Goal: Find specific page/section: Find specific page/section

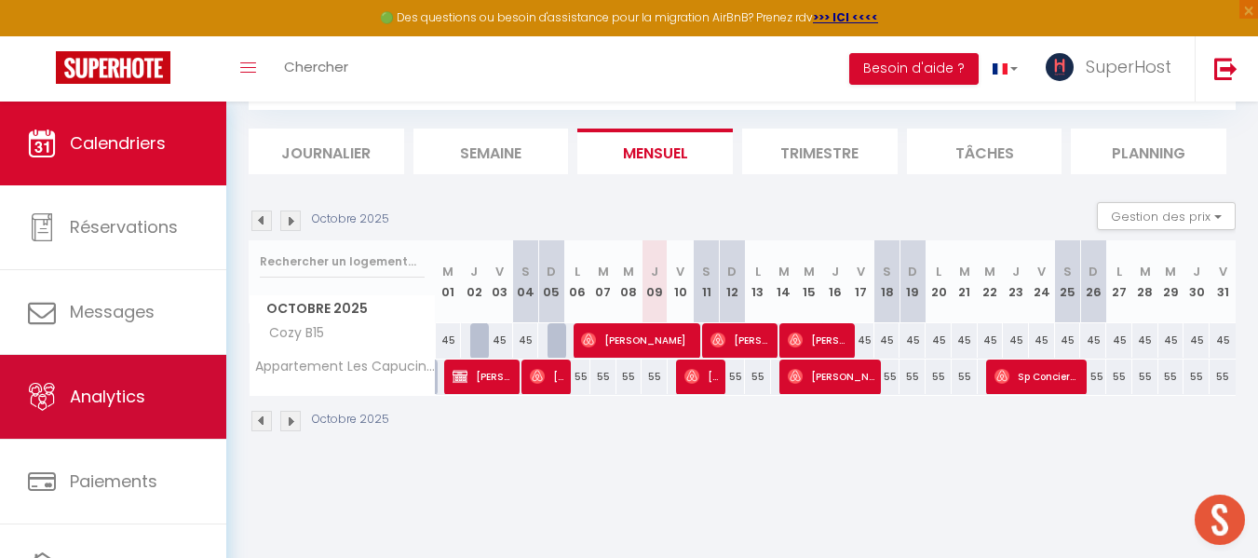
scroll to position [96, 0]
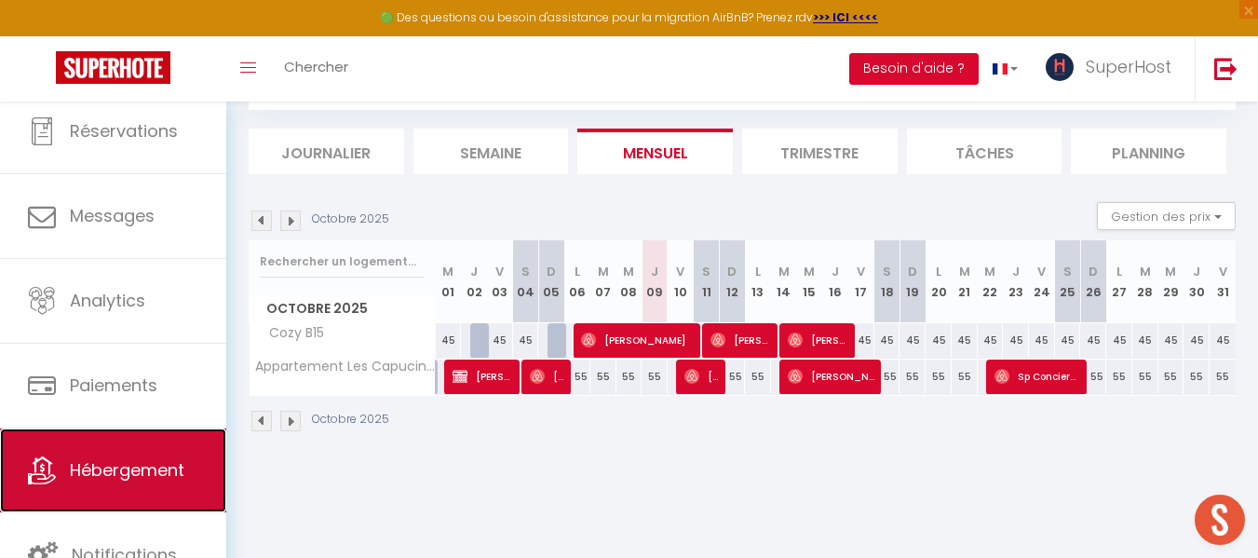
click at [145, 466] on span "Hébergement" at bounding box center [127, 469] width 115 height 23
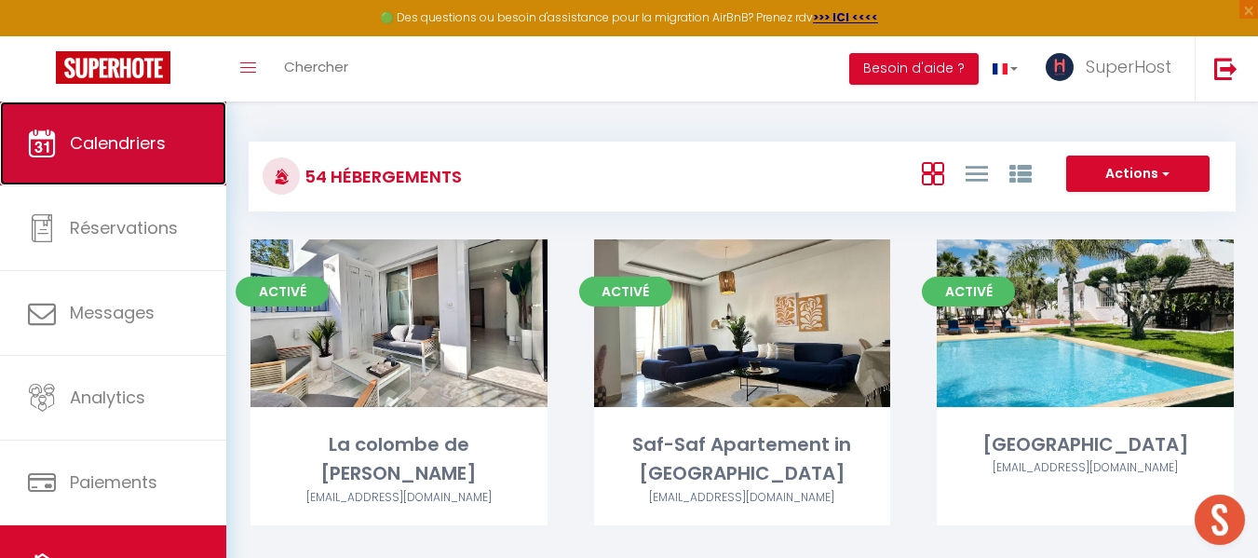
click at [121, 155] on link "Calendriers" at bounding box center [113, 144] width 226 height 84
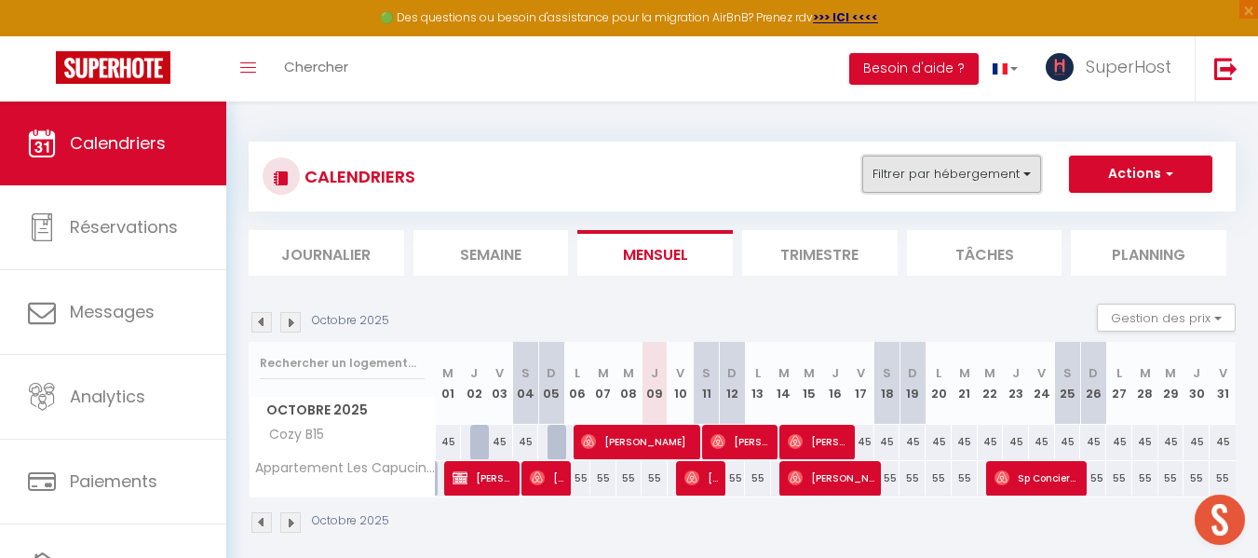
click at [930, 166] on button "Filtrer par hébergement" at bounding box center [951, 174] width 179 height 37
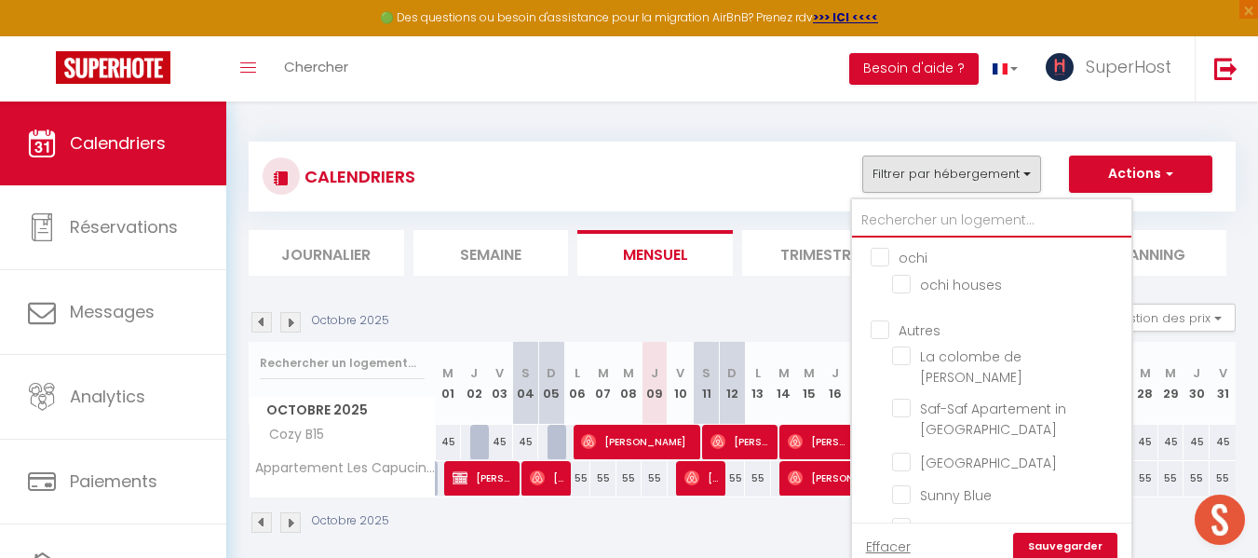
click at [945, 216] on input "text" at bounding box center [991, 221] width 279 height 34
type input "L"
checkbox input "false"
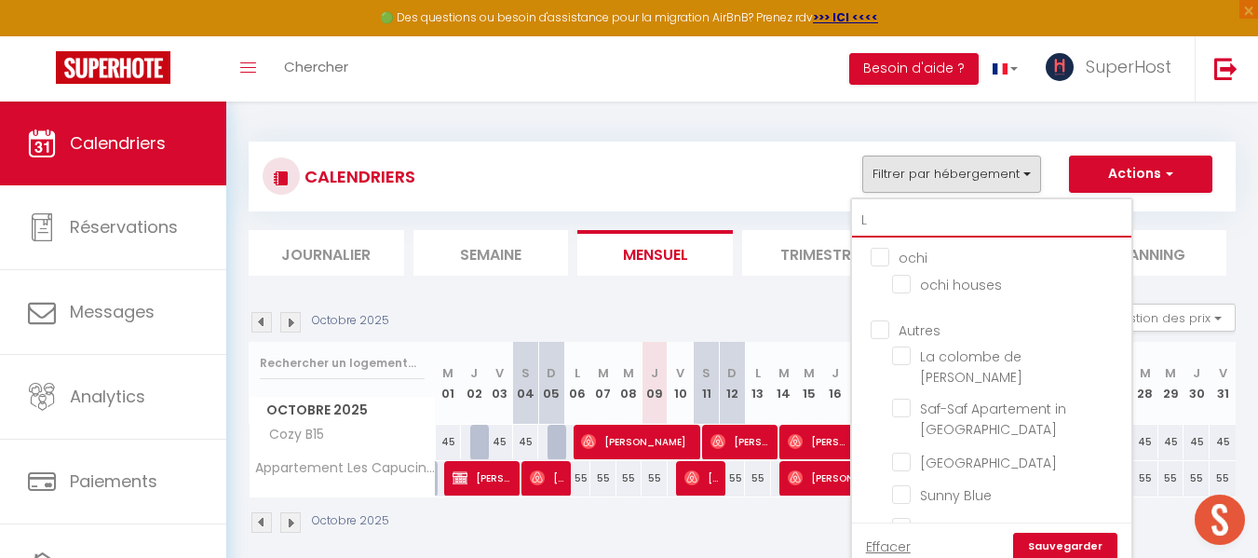
checkbox input "false"
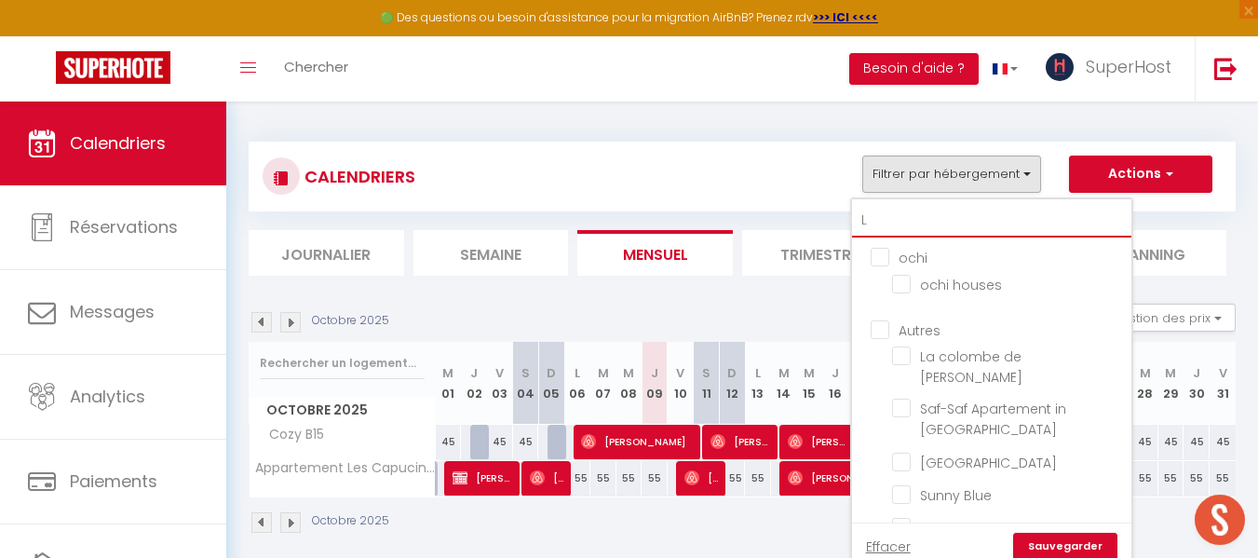
checkbox input "false"
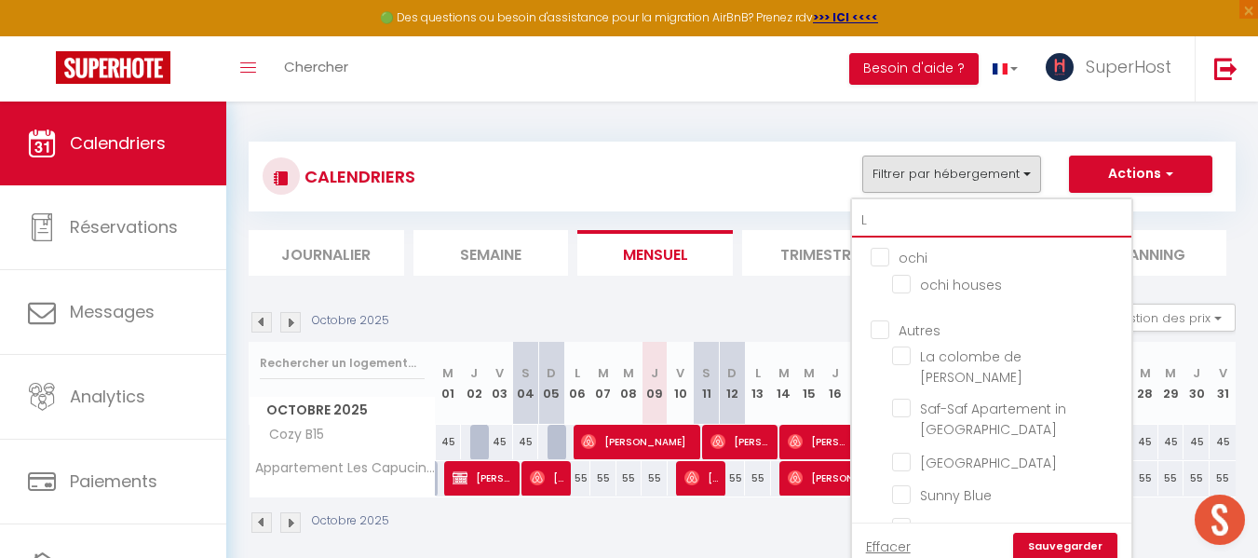
checkbox input "true"
checkbox input "false"
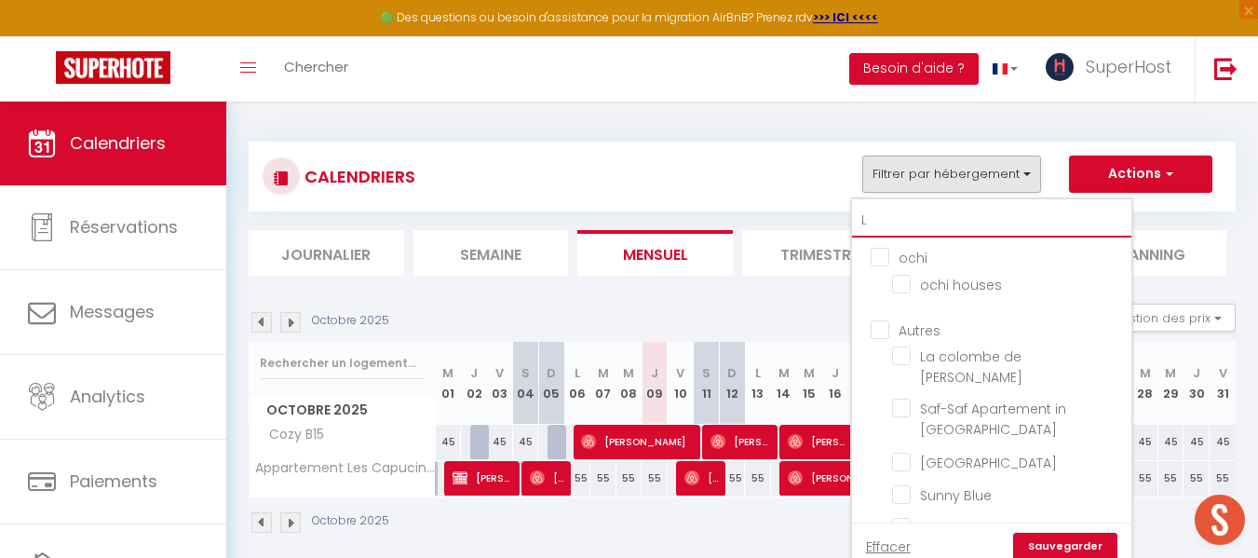
checkbox input "false"
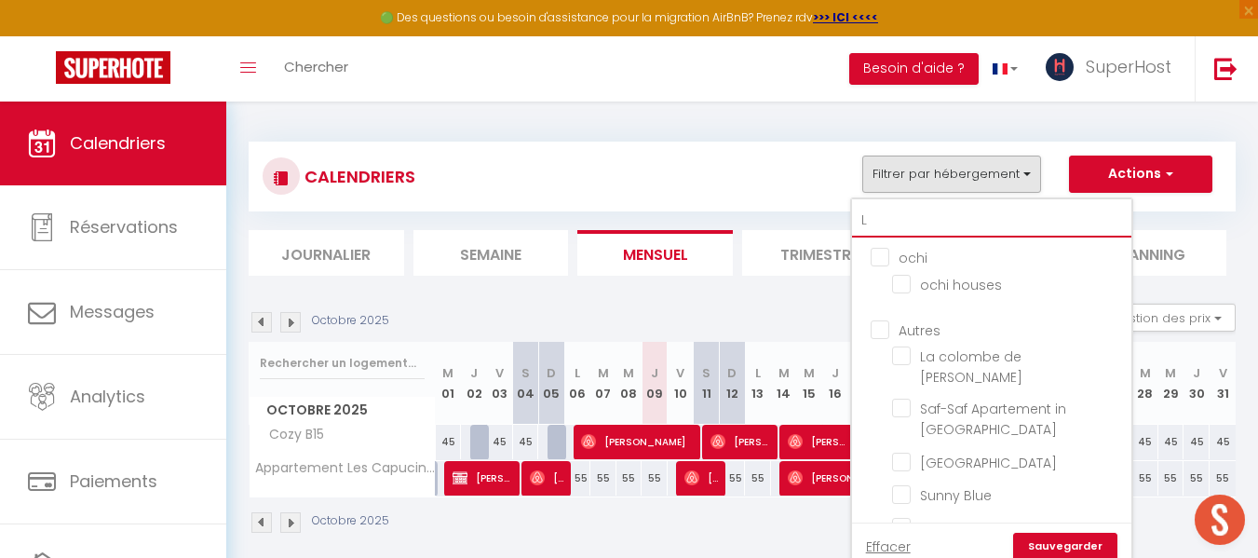
checkbox input "false"
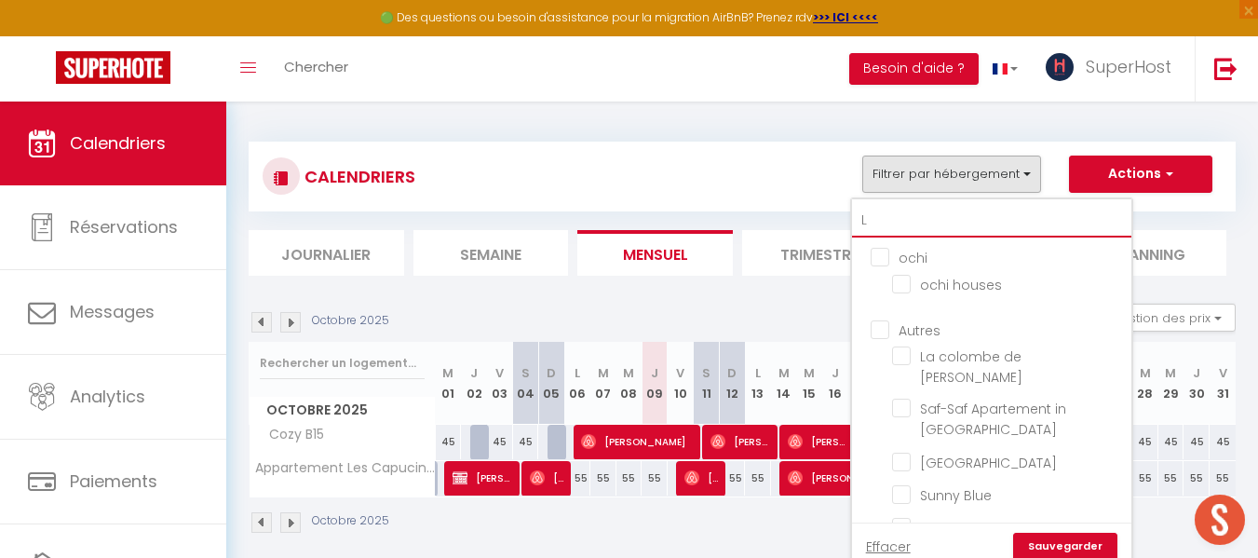
checkbox input "false"
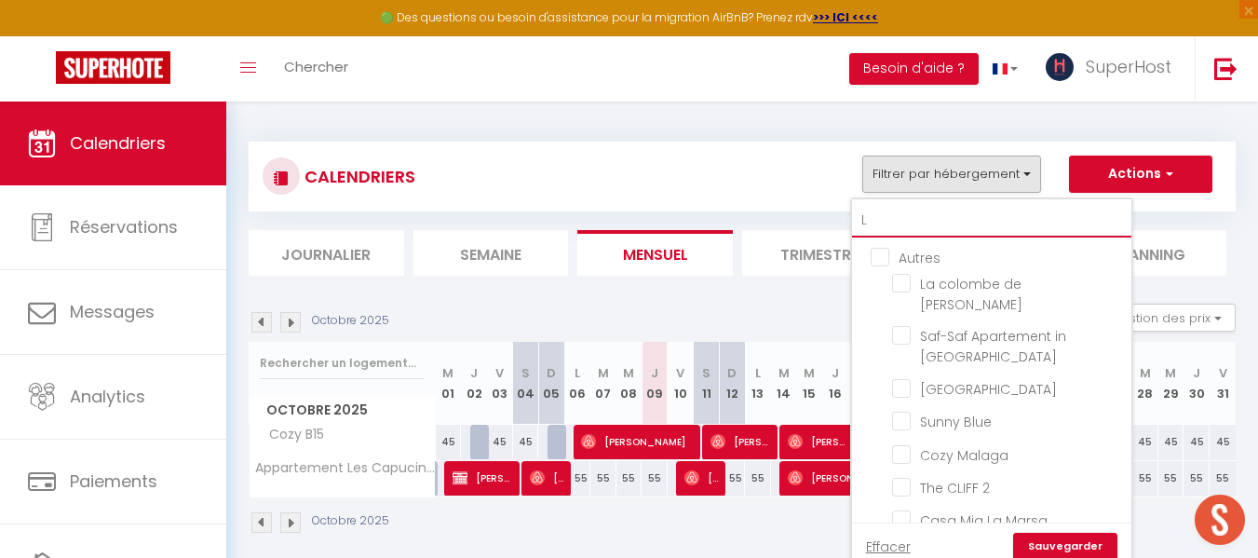
type input "LA"
checkbox input "false"
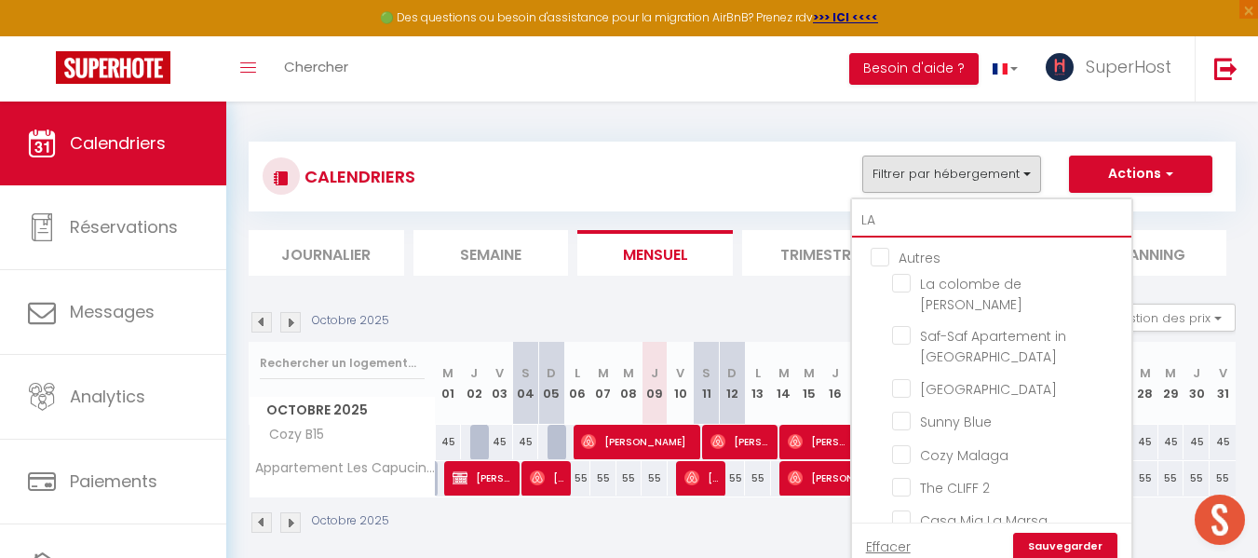
checkbox input "false"
checkbox input "true"
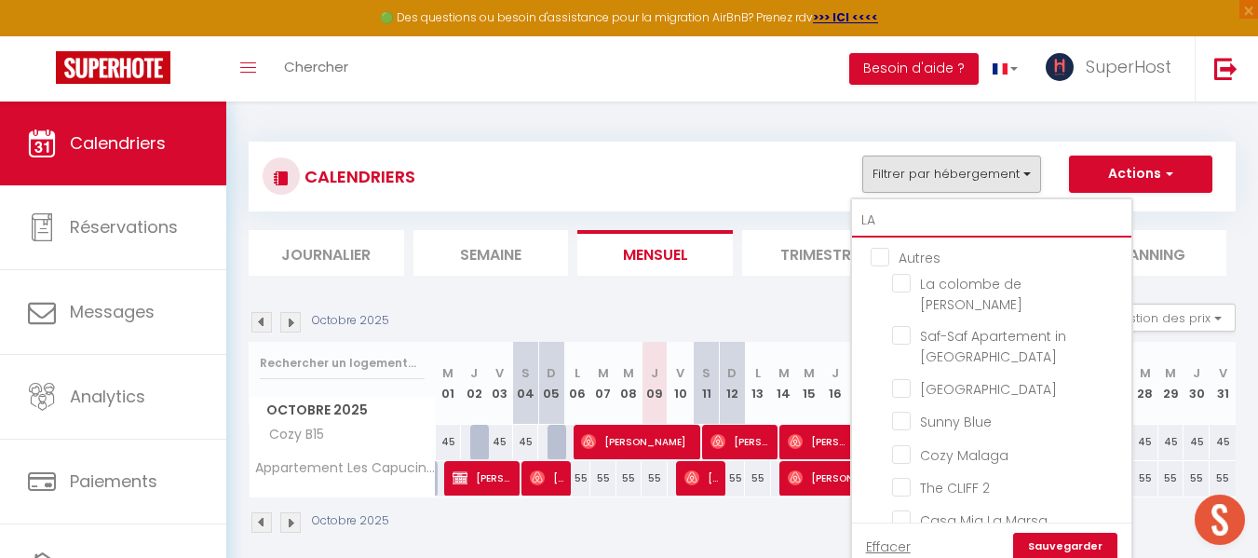
checkbox input "false"
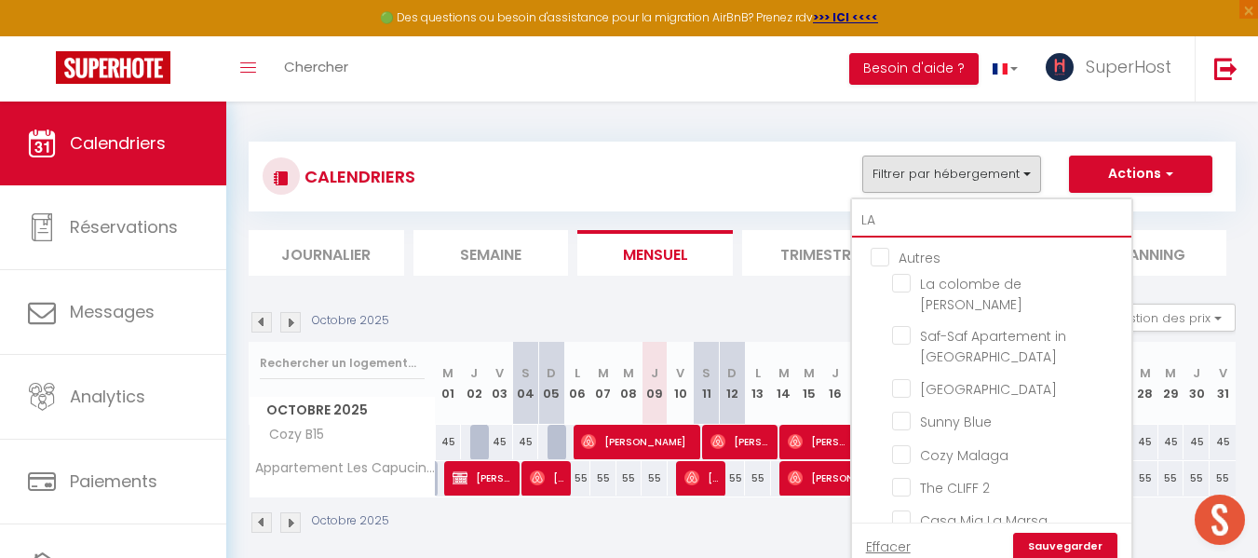
checkbox input "false"
type input "LA B"
checkbox input "false"
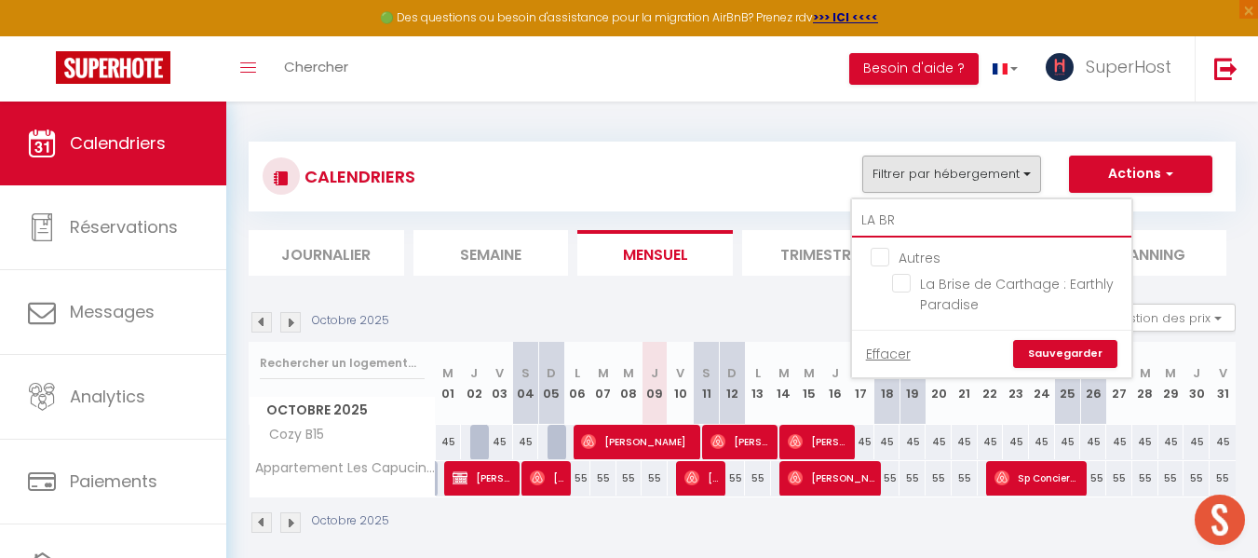
type input "LA BRI"
checkbox input "false"
type input "LA BRIS"
checkbox input "false"
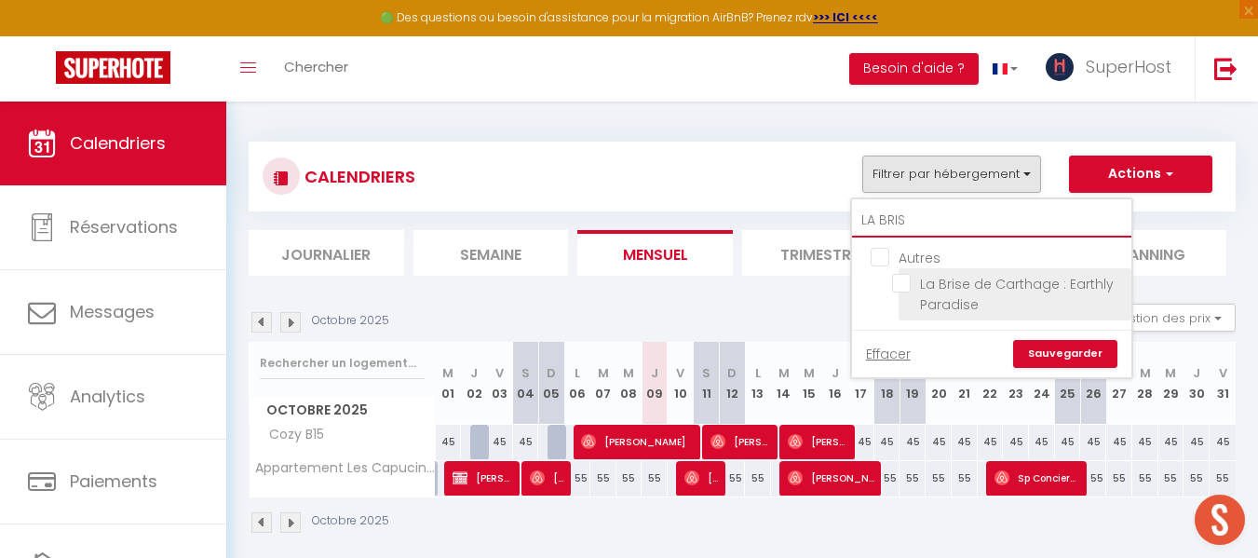
type input "LA BRIS"
click at [910, 287] on input "La Brise de Carthage : Earthly Paradise" at bounding box center [1008, 283] width 233 height 19
checkbox input "true"
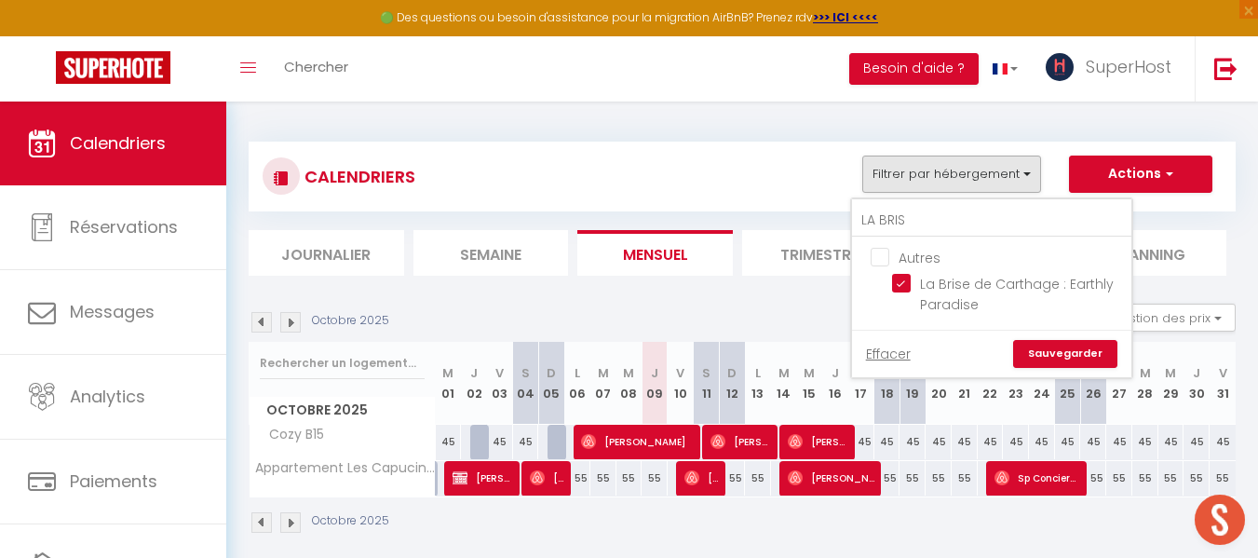
click at [1063, 348] on link "Sauvegarder" at bounding box center [1065, 354] width 104 height 28
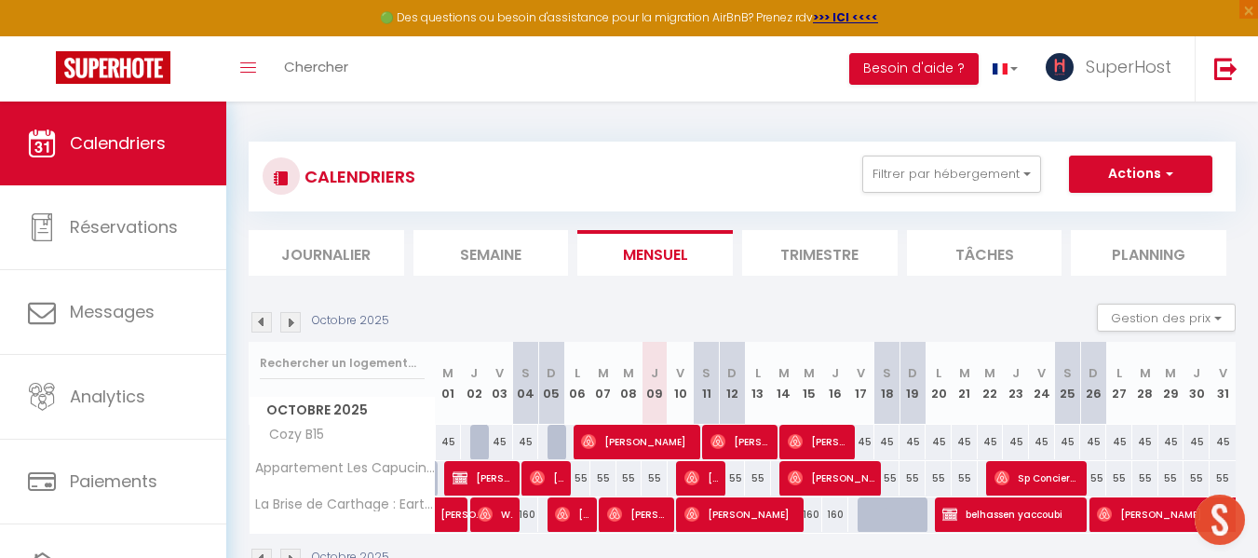
scroll to position [102, 0]
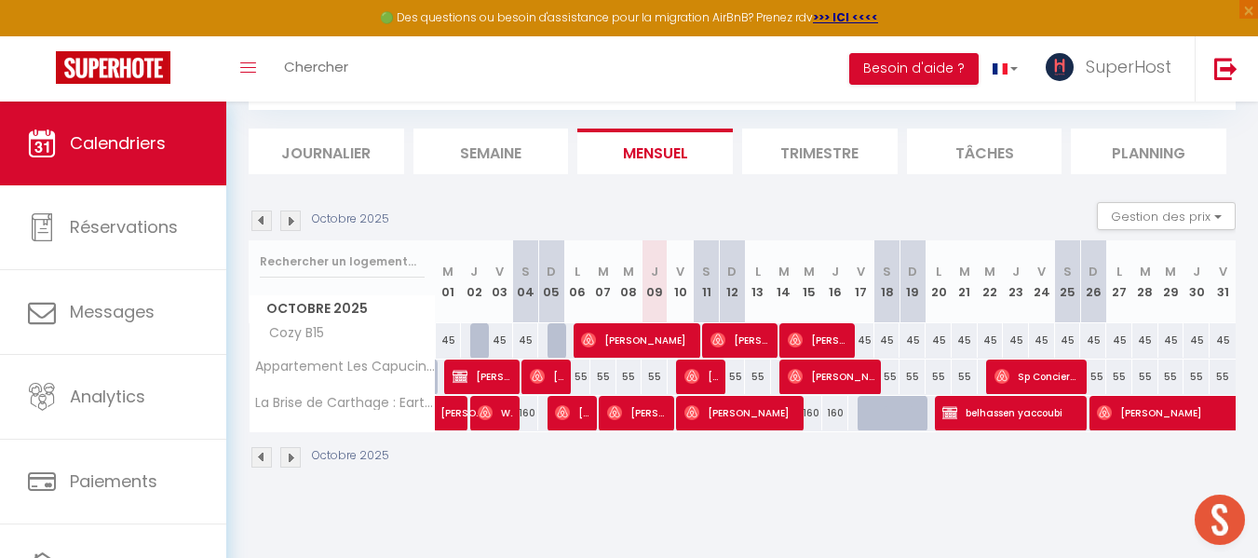
click at [290, 225] on img at bounding box center [290, 220] width 20 height 20
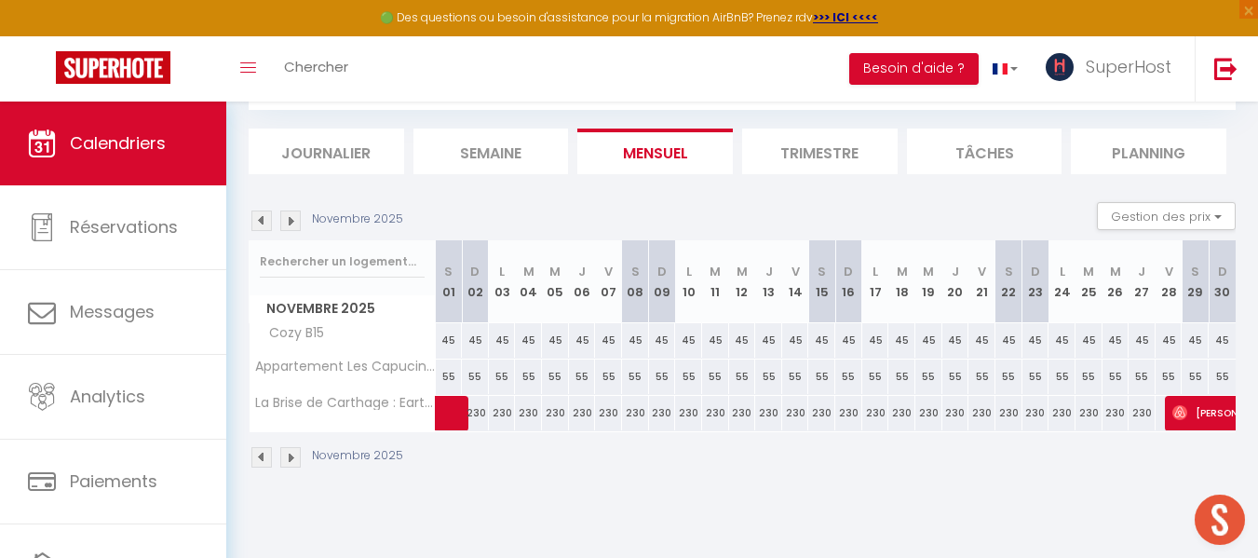
click at [260, 224] on img at bounding box center [261, 220] width 20 height 20
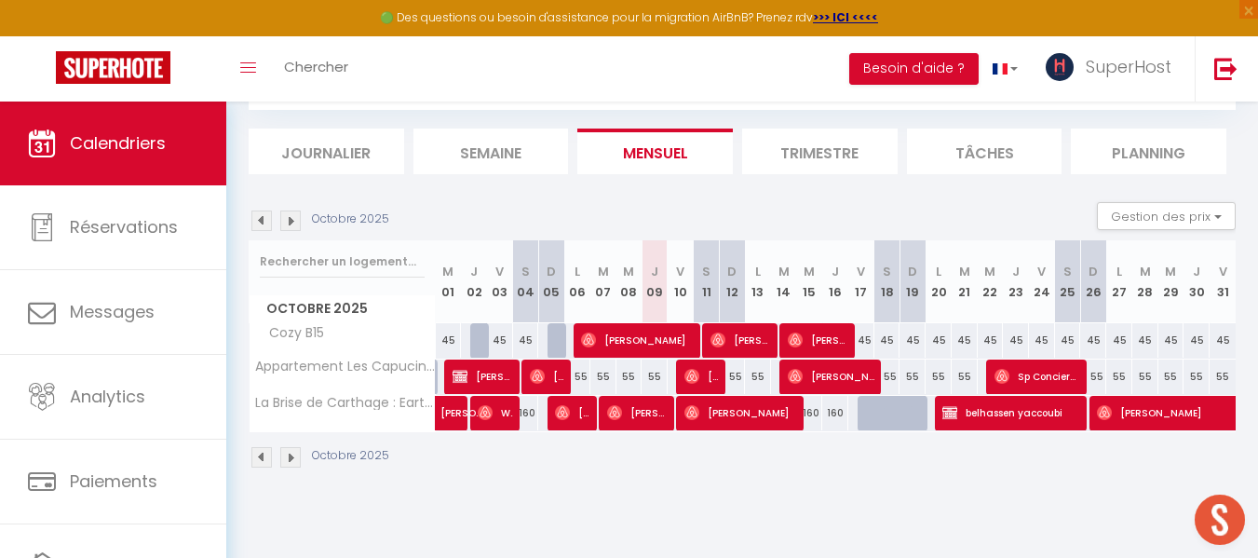
click at [296, 214] on img at bounding box center [290, 220] width 20 height 20
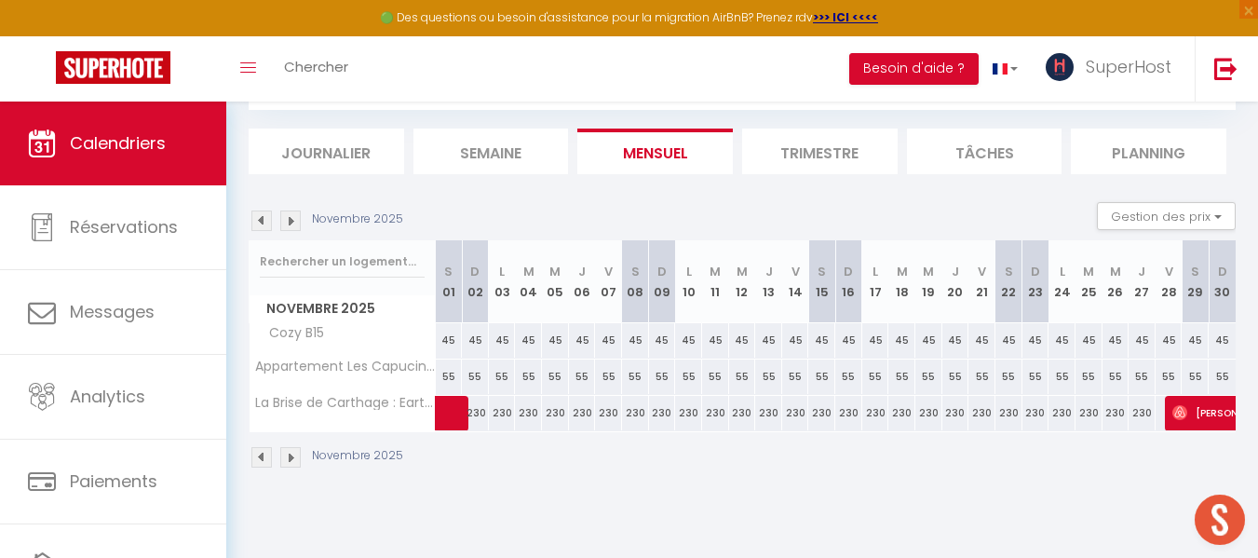
click at [296, 214] on img at bounding box center [290, 220] width 20 height 20
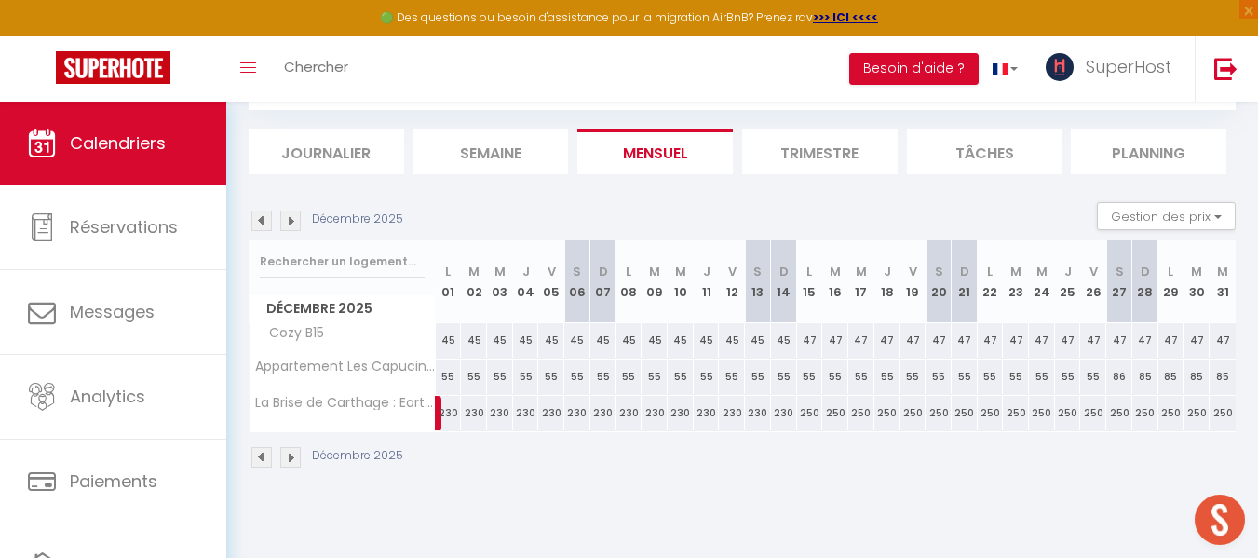
click at [258, 219] on img at bounding box center [261, 220] width 20 height 20
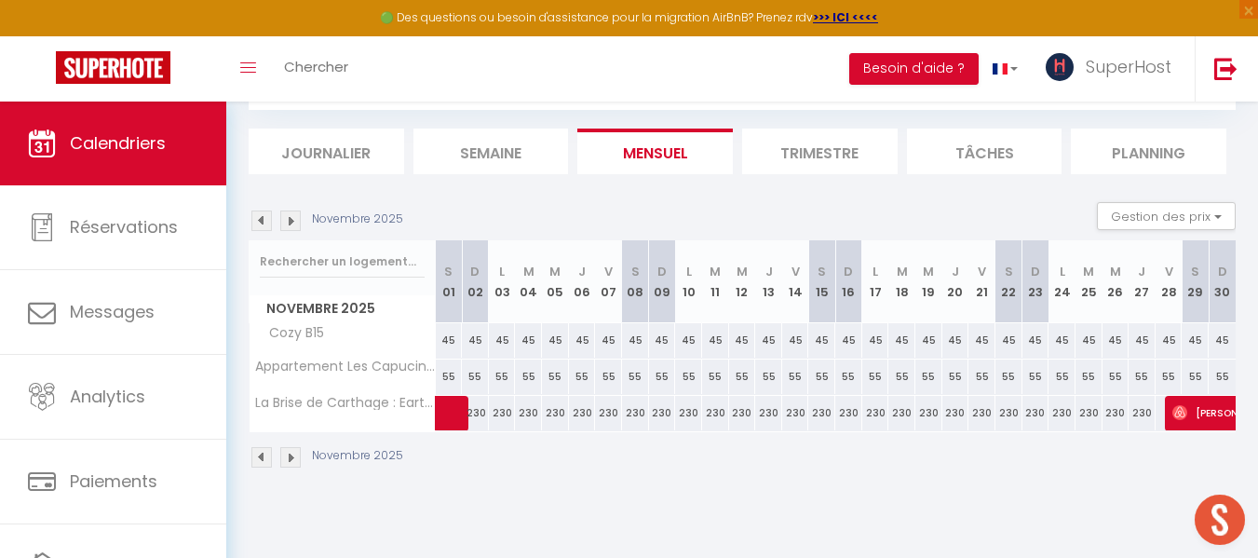
click at [258, 219] on img at bounding box center [261, 220] width 20 height 20
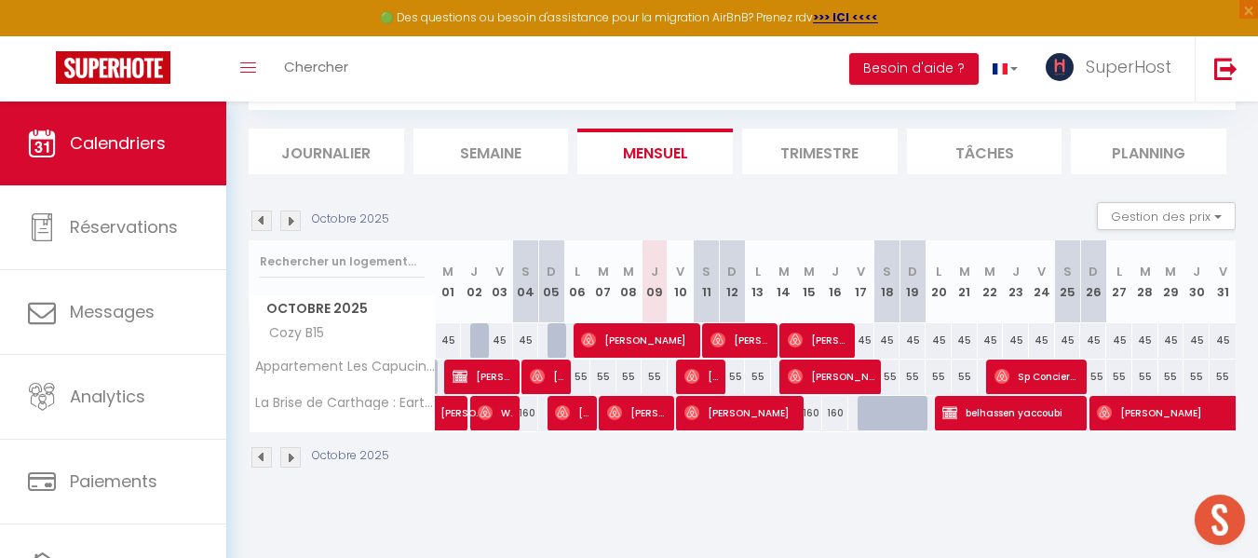
click at [284, 215] on img at bounding box center [290, 220] width 20 height 20
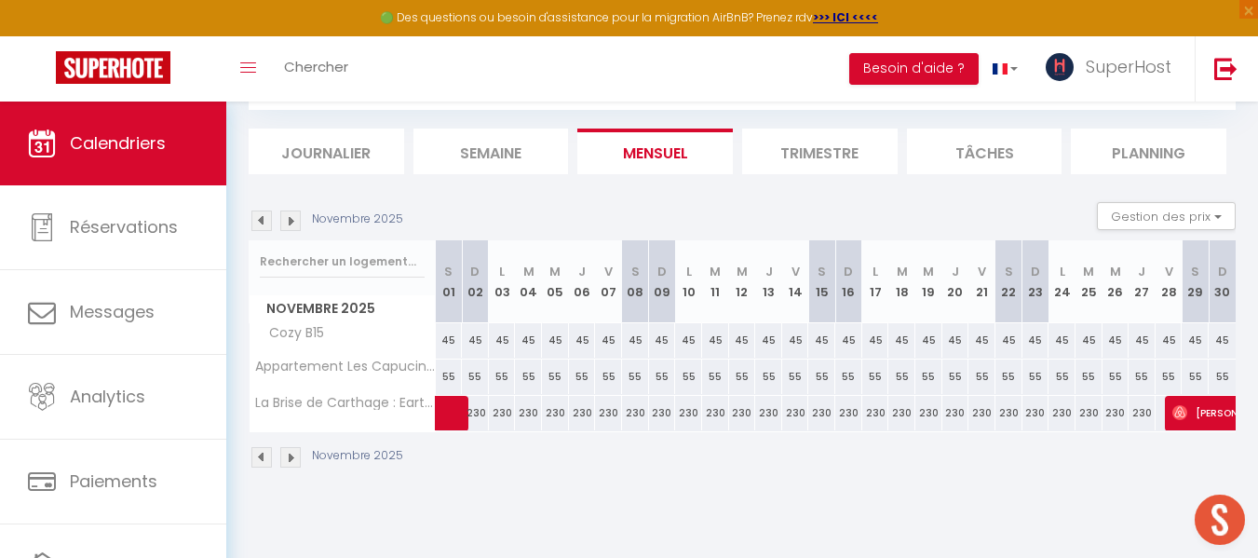
click at [291, 218] on img at bounding box center [290, 220] width 20 height 20
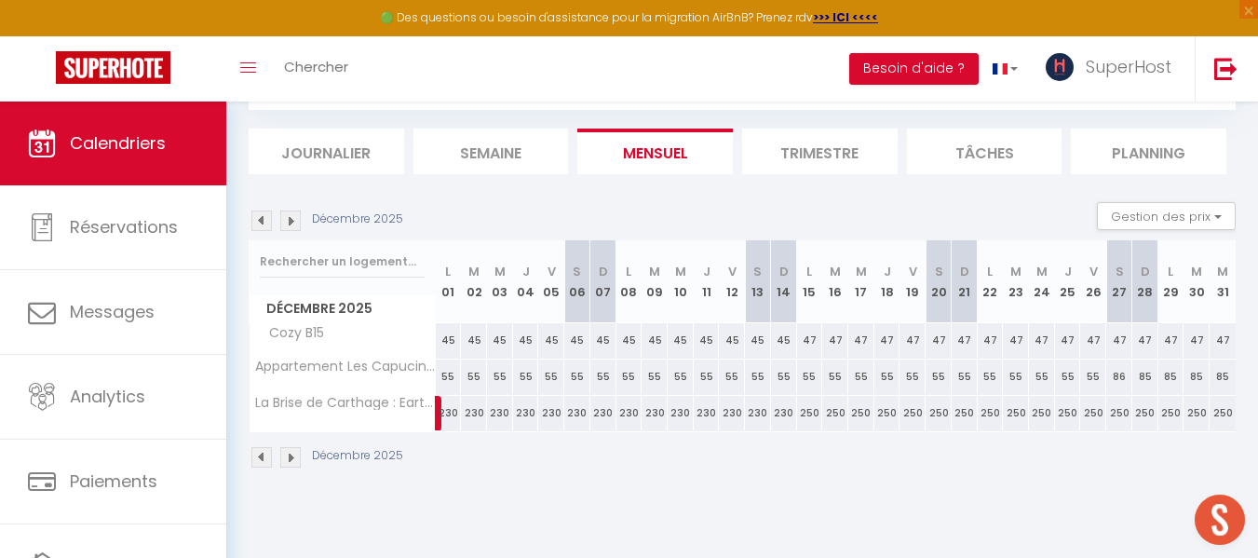
click at [291, 218] on img at bounding box center [290, 220] width 20 height 20
